Goal: Task Accomplishment & Management: Manage account settings

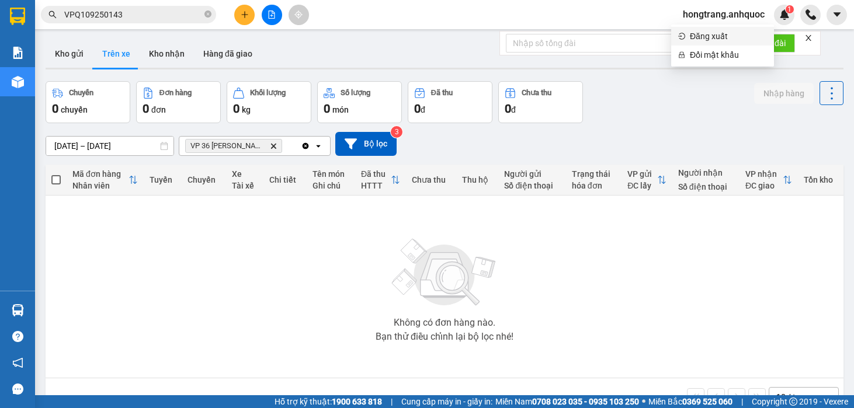
click at [705, 40] on span "Đăng xuất" at bounding box center [728, 36] width 77 height 13
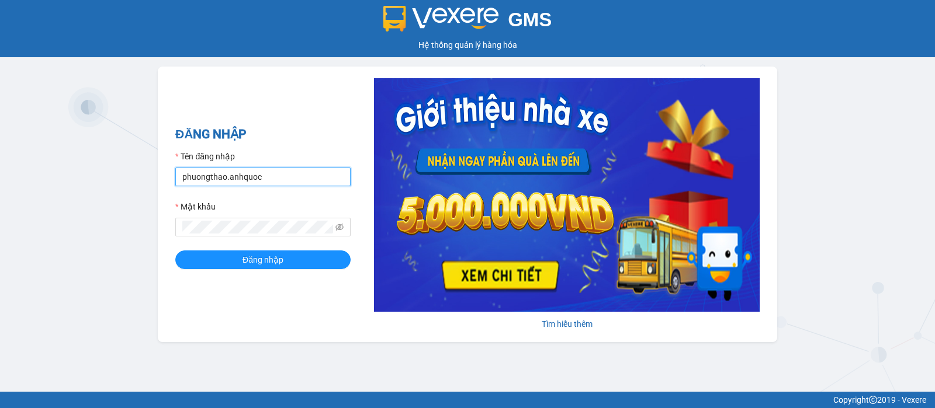
click at [278, 171] on input "phuongthao.anhquoc" at bounding box center [262, 177] width 175 height 19
type input "minhhieu.anhquoc"
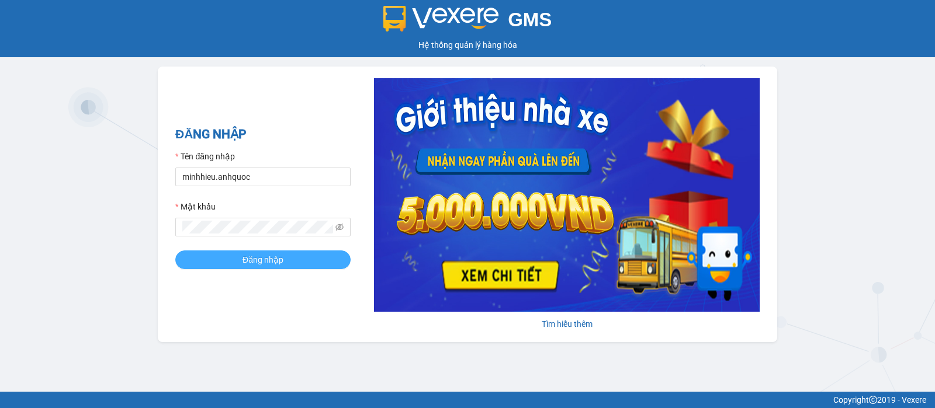
click at [278, 257] on span "Đăng nhập" at bounding box center [262, 260] width 41 height 13
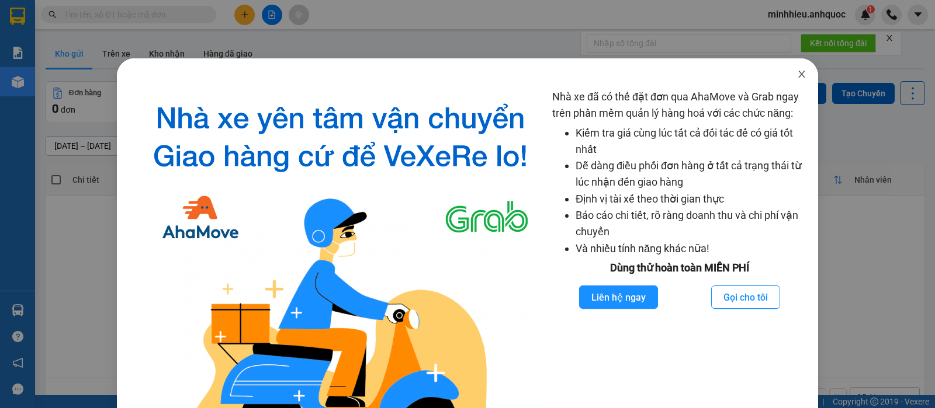
click at [798, 72] on span "Close" at bounding box center [801, 74] width 33 height 33
